Goal: Information Seeking & Learning: Learn about a topic

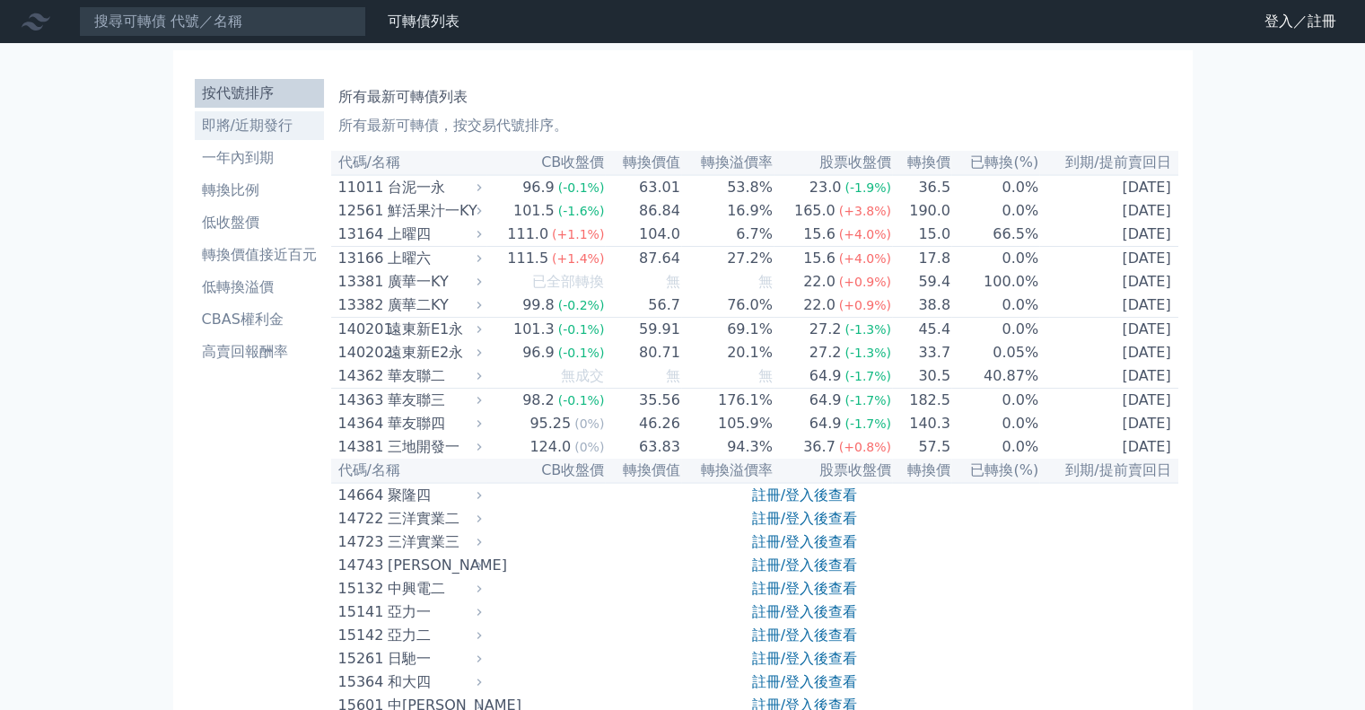
click at [260, 128] on li "即將/近期發行" at bounding box center [259, 126] width 129 height 22
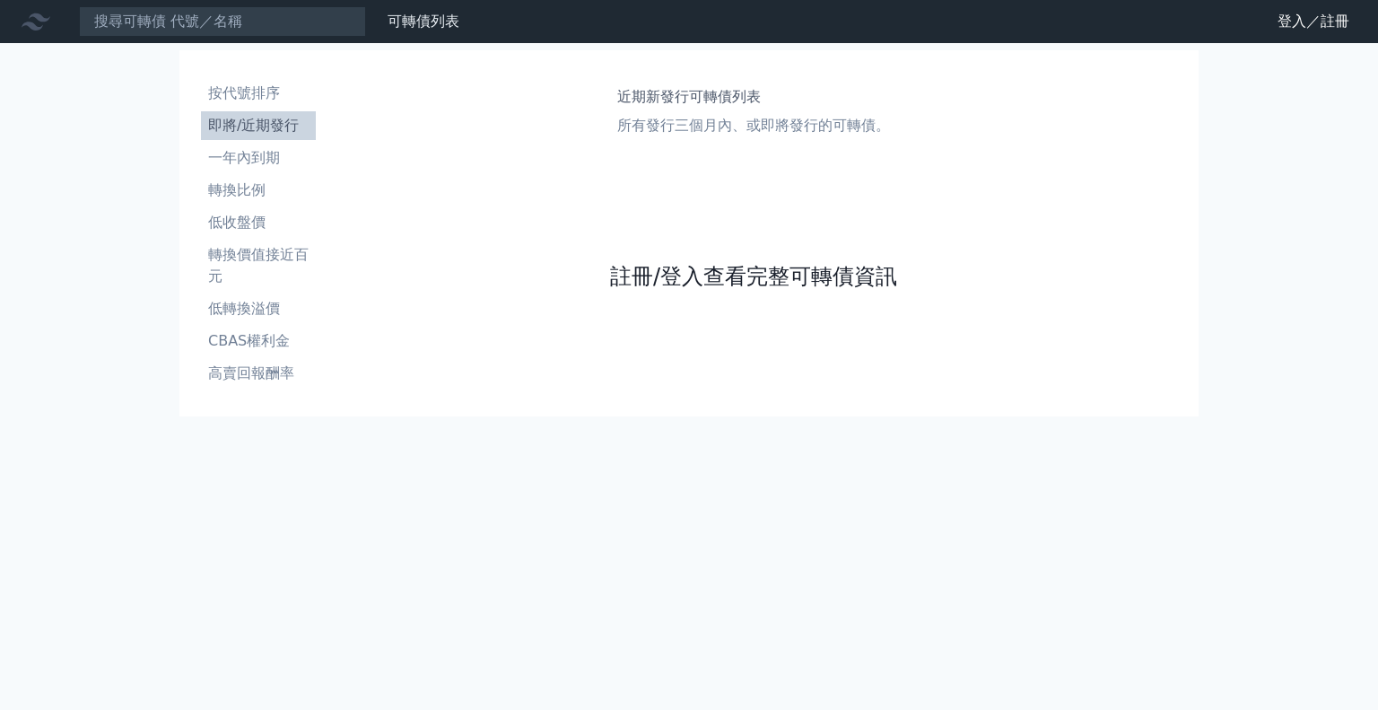
click at [696, 274] on link "註冊/登入查看完整可轉債資訊" at bounding box center [753, 276] width 287 height 29
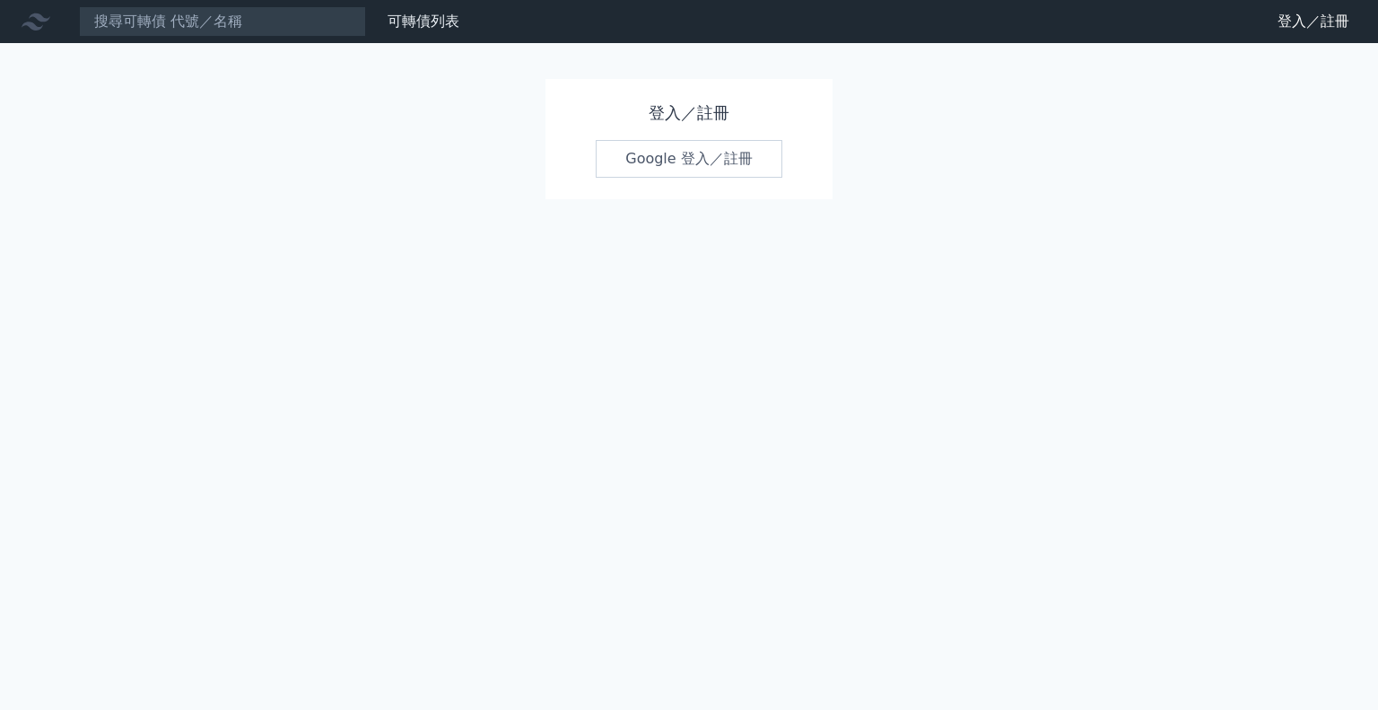
click at [686, 189] on div "登入／註冊 Google 登入／註冊" at bounding box center [689, 139] width 287 height 120
click at [686, 157] on link "Google 登入／註冊" at bounding box center [689, 159] width 187 height 38
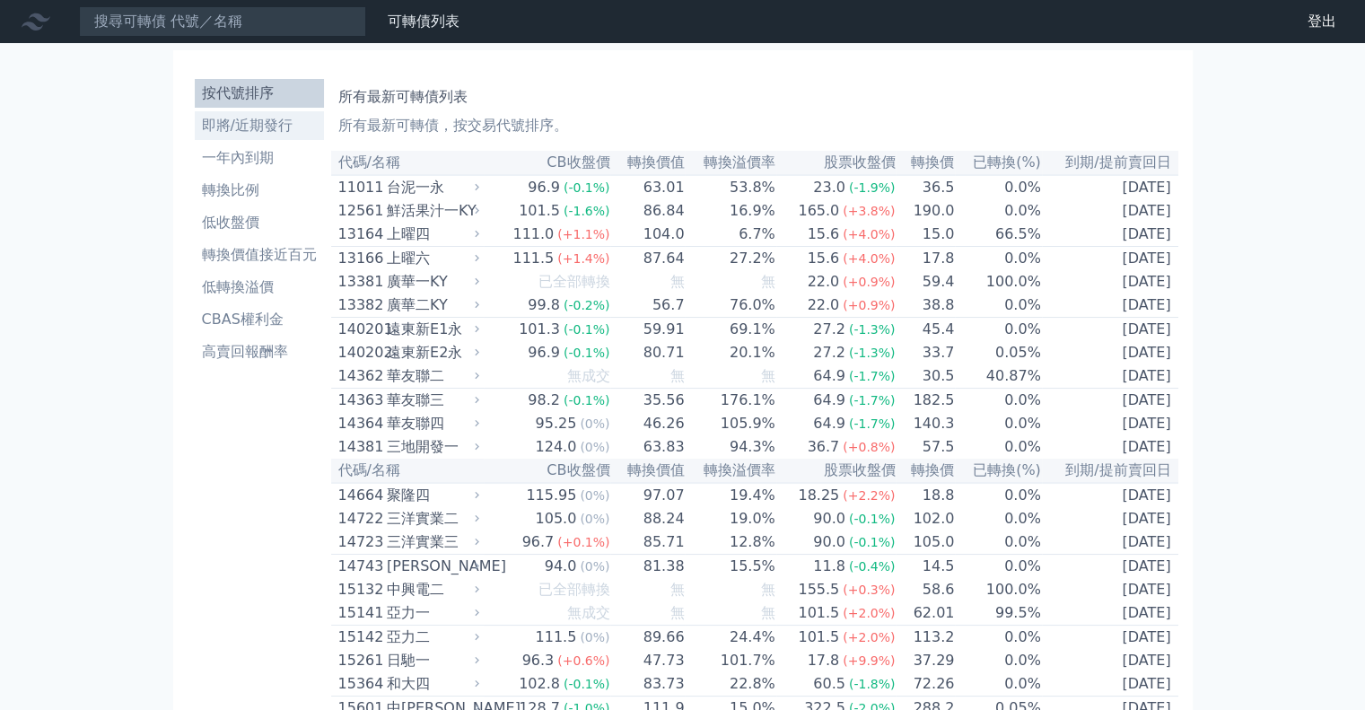
click at [253, 128] on li "即將/近期發行" at bounding box center [259, 126] width 129 height 22
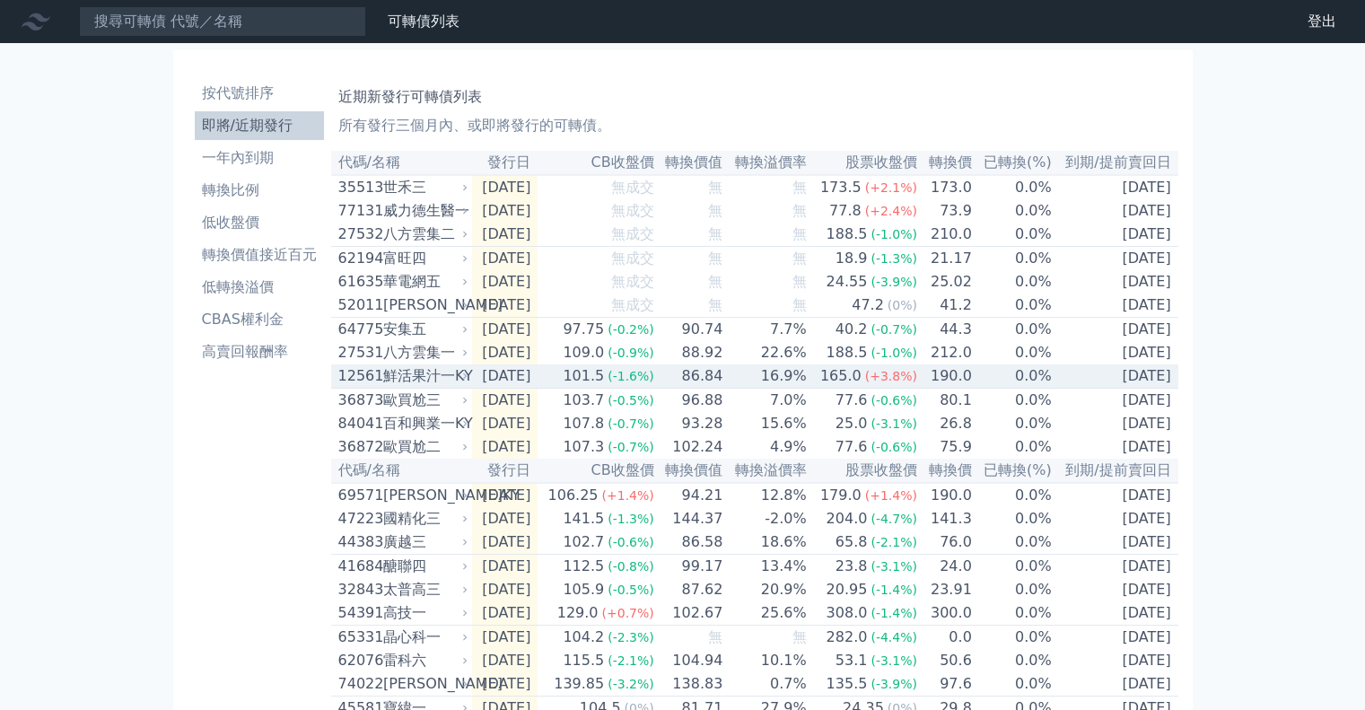
click at [462, 381] on icon at bounding box center [464, 376] width 11 height 11
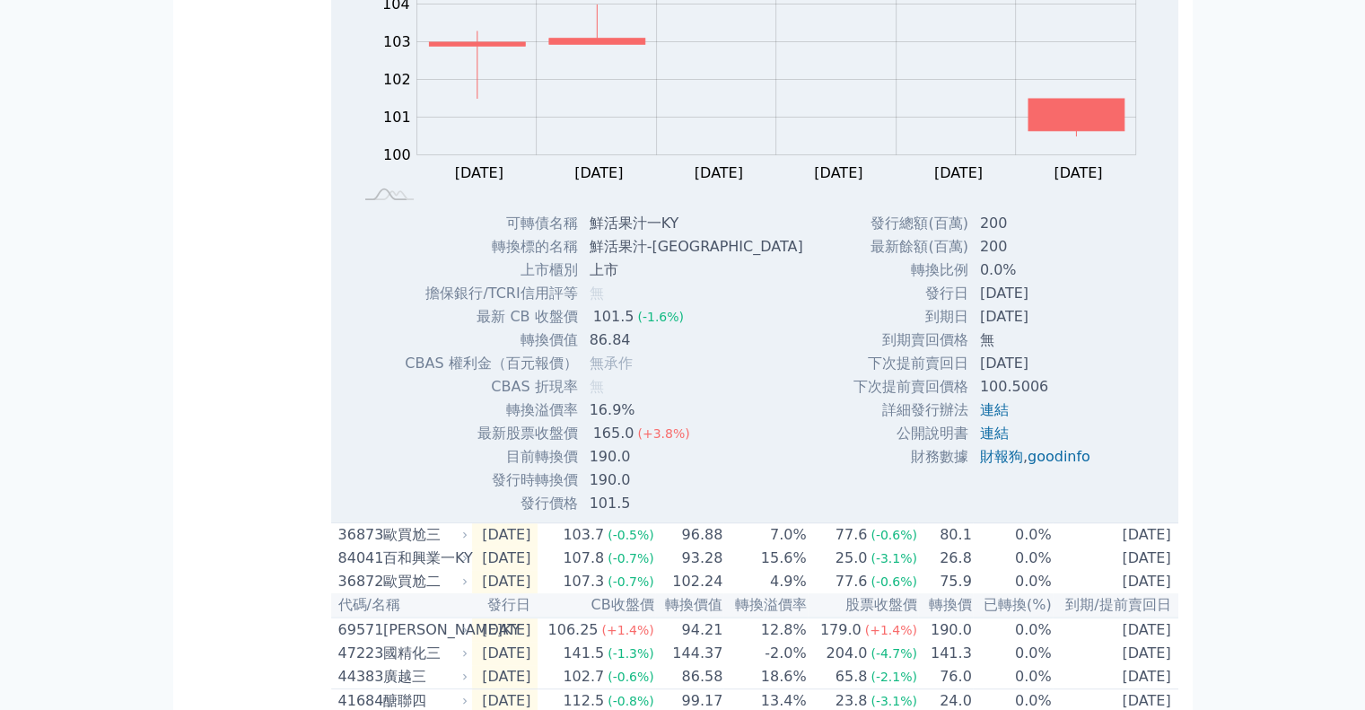
scroll to position [359, 0]
